Goal: Find specific page/section: Find specific page/section

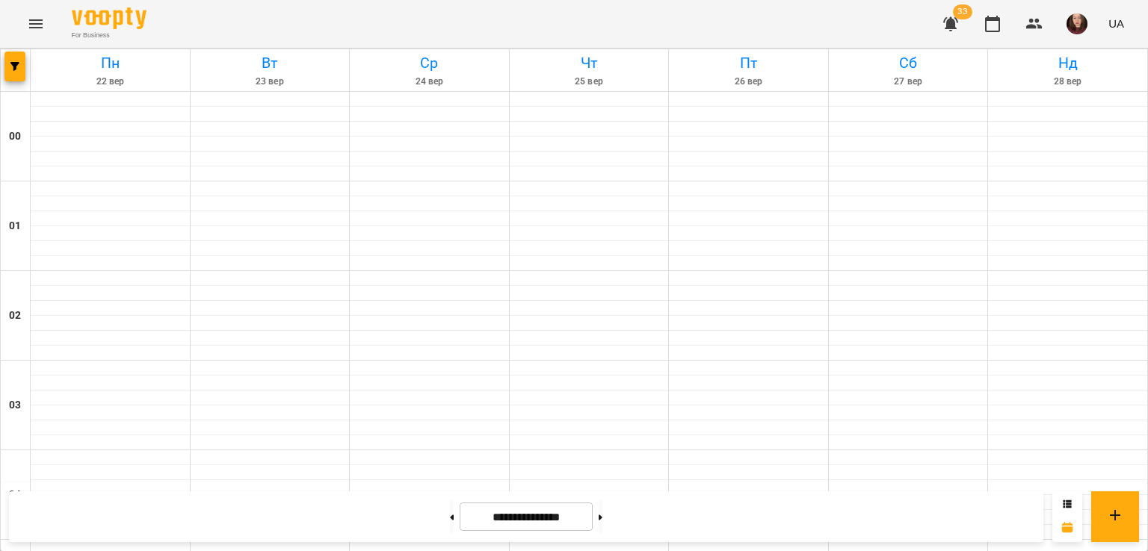
scroll to position [1644, 0]
drag, startPoint x: 1036, startPoint y: 34, endPoint x: 1038, endPoint y: 42, distance: 7.6
click at [1036, 34] on button "button" at bounding box center [1034, 24] width 36 height 36
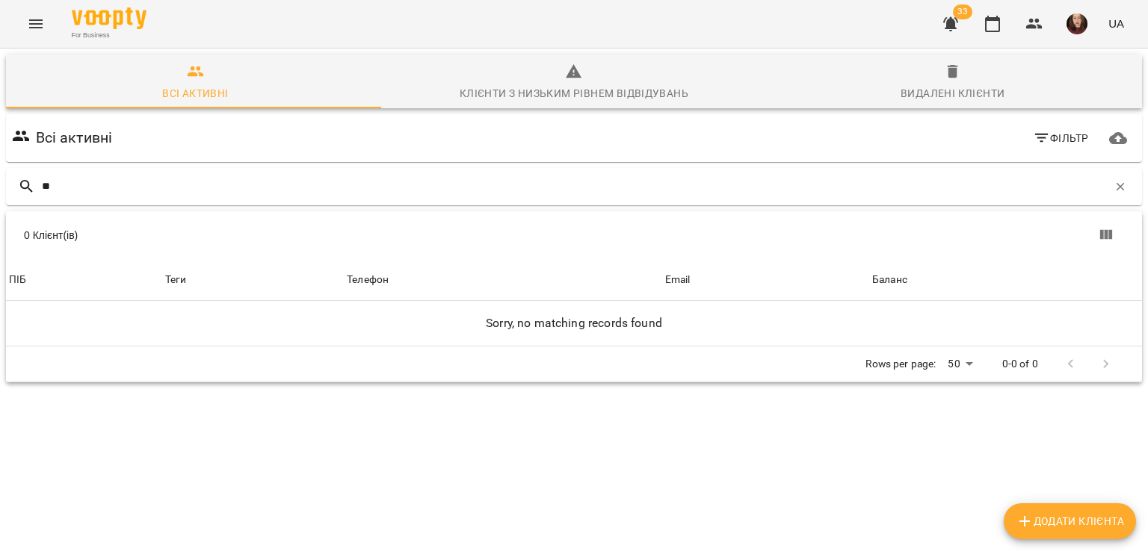
type input "*"
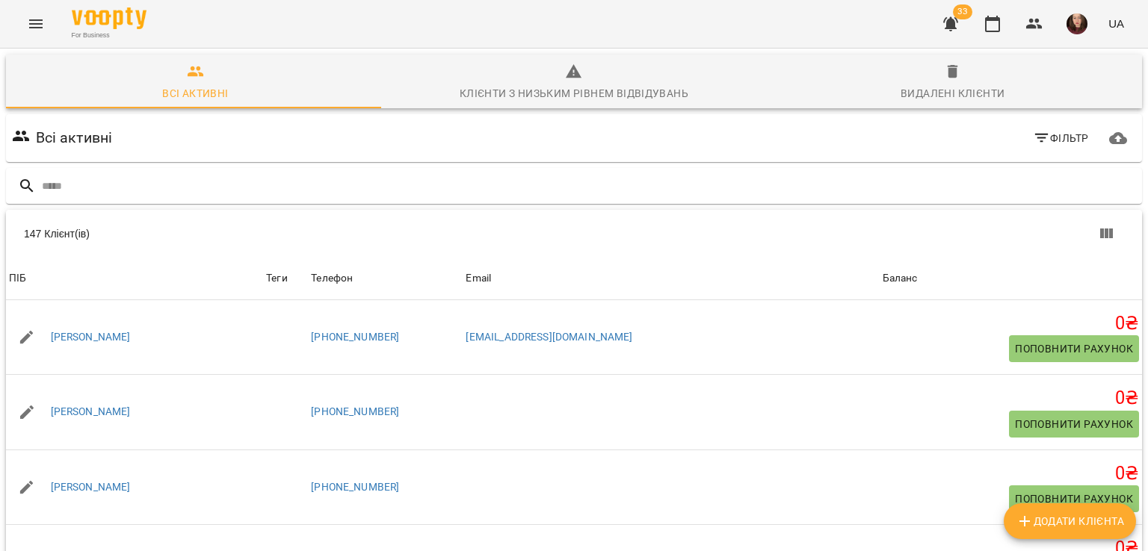
drag, startPoint x: 371, startPoint y: 13, endPoint x: 366, endPoint y: 4, distance: 10.0
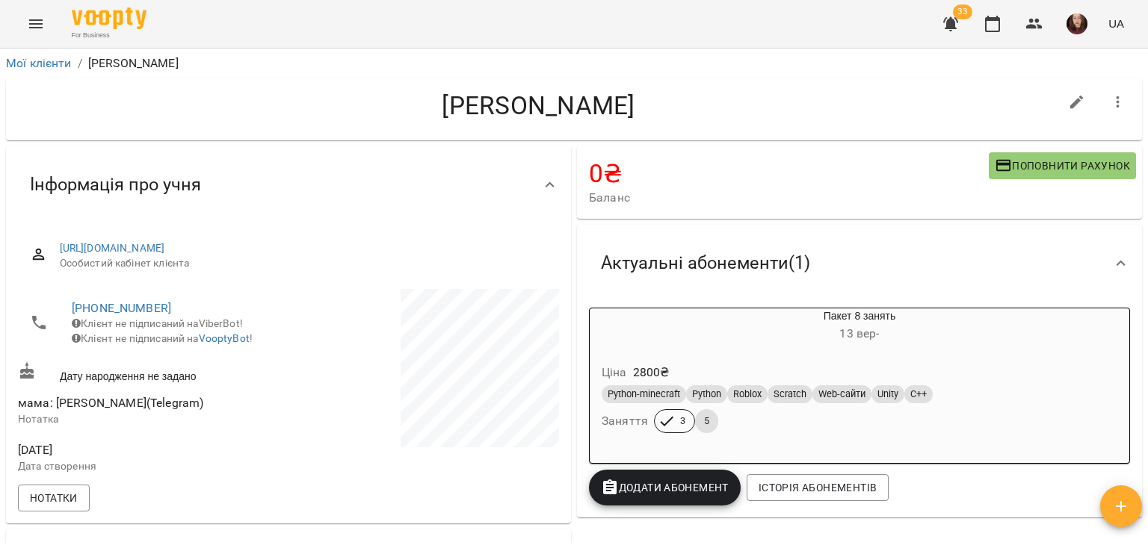
click at [37, 12] on button "Menu" at bounding box center [36, 24] width 36 height 36
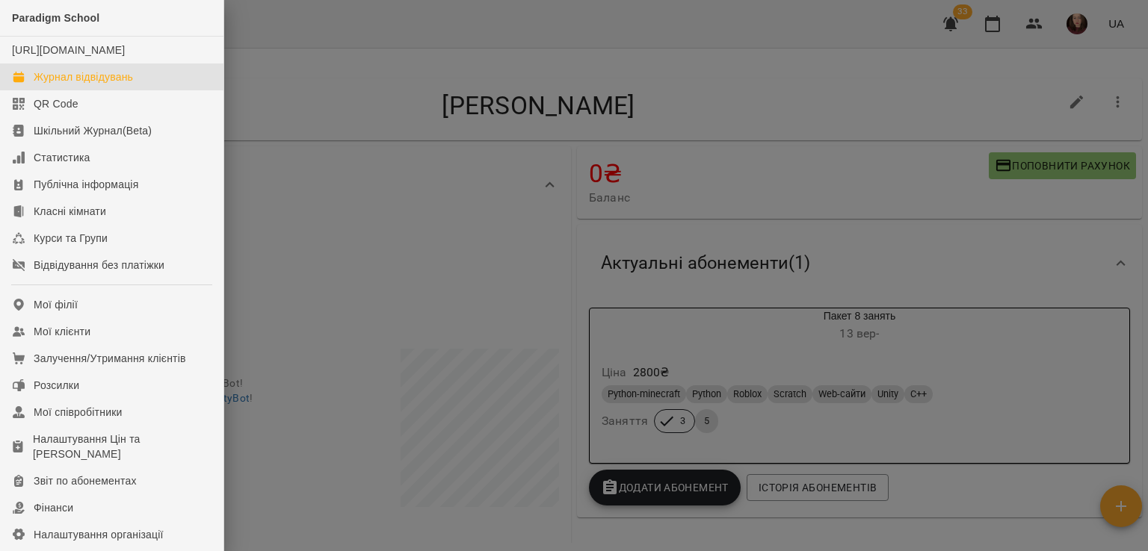
click at [161, 90] on link "Журнал відвідувань" at bounding box center [111, 77] width 223 height 27
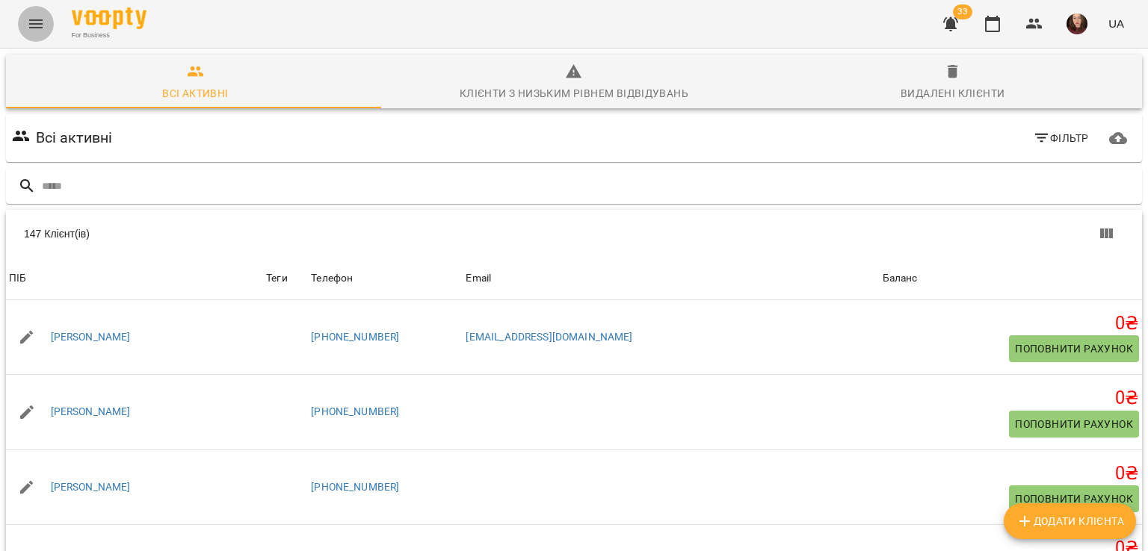
click at [26, 19] on button "Menu" at bounding box center [36, 24] width 36 height 36
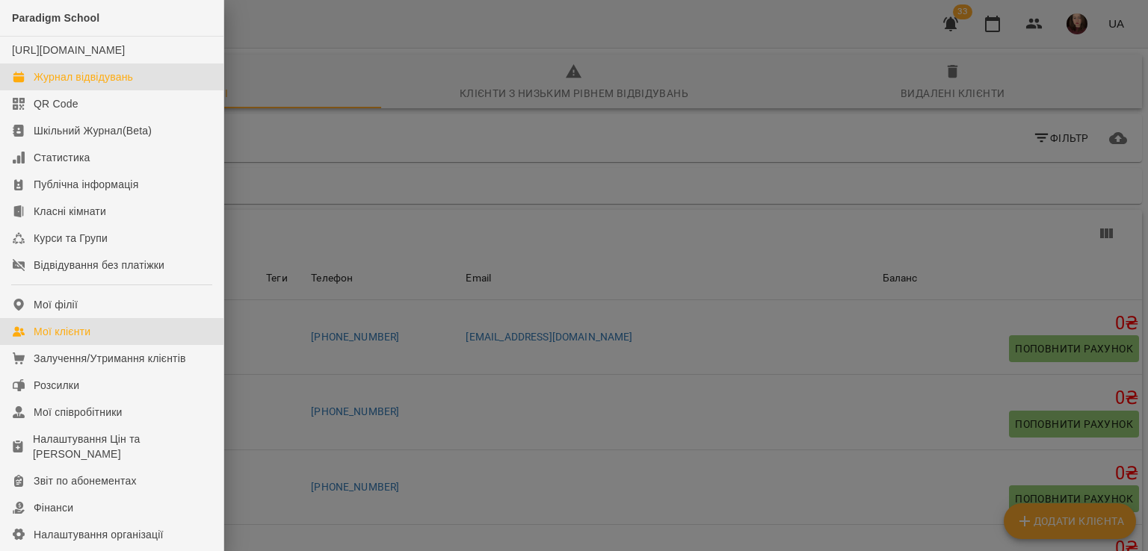
click at [78, 84] on div "Журнал відвідувань" at bounding box center [83, 76] width 99 height 15
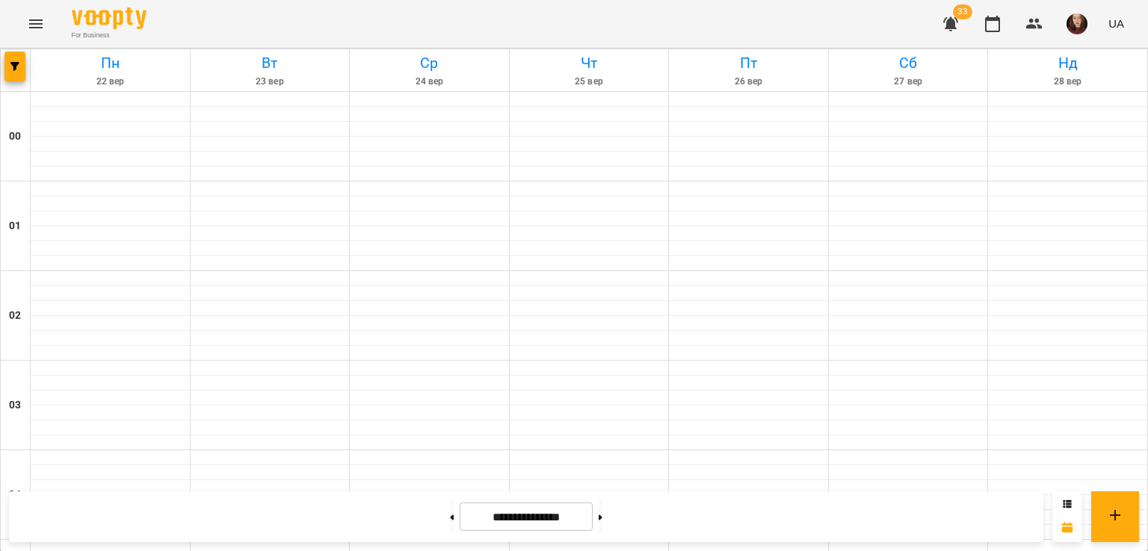
scroll to position [1270, 0]
click at [31, 19] on icon "Menu" at bounding box center [35, 23] width 13 height 9
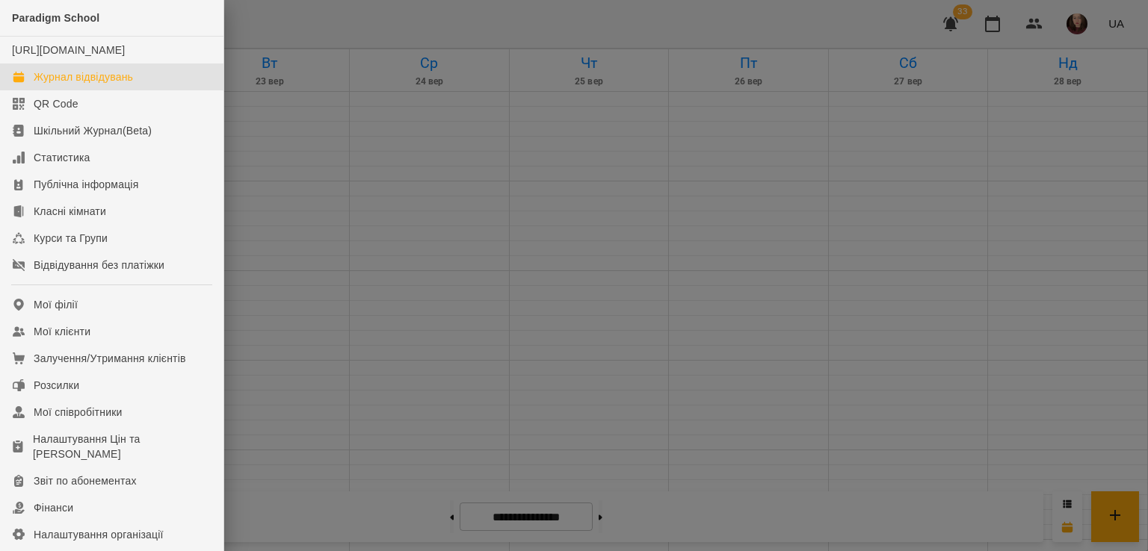
click at [132, 84] on div "Журнал відвідувань" at bounding box center [83, 76] width 99 height 15
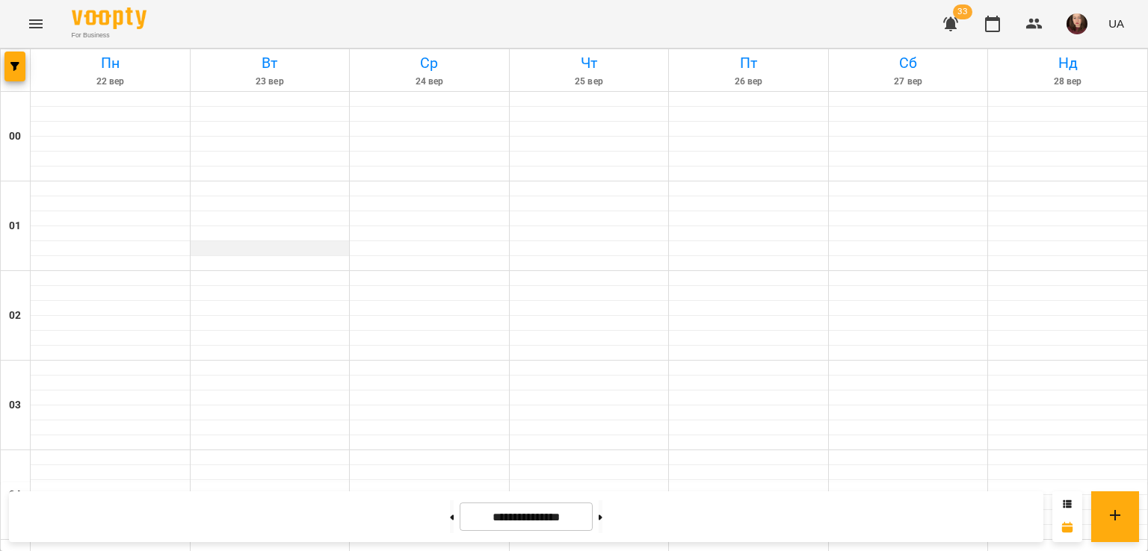
scroll to position [1719, 0]
